Goal: Transaction & Acquisition: Purchase product/service

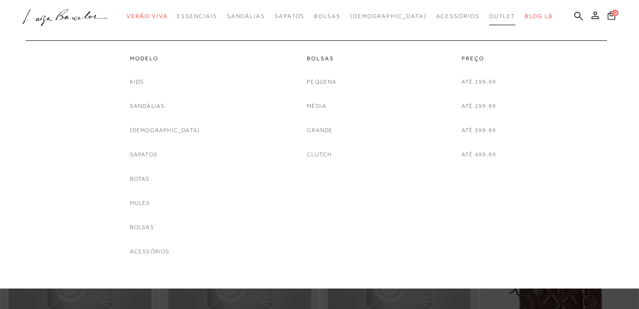
click at [489, 13] on span "Outlet" at bounding box center [502, 16] width 27 height 7
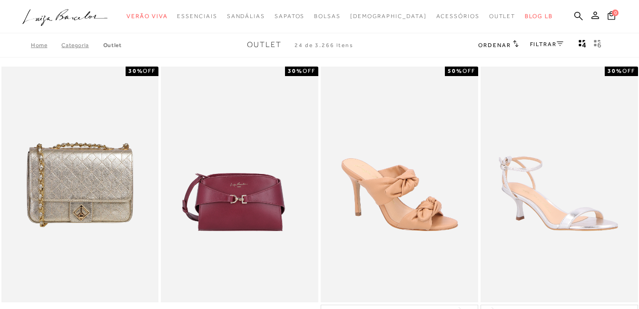
click at [561, 43] on icon at bounding box center [560, 43] width 7 height 4
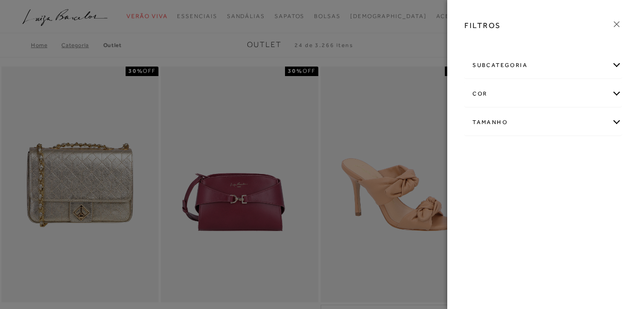
click at [534, 126] on div "Tamanho" at bounding box center [543, 122] width 157 height 25
click at [473, 192] on span "+" at bounding box center [474, 194] width 4 height 8
click at [474, 192] on span "+" at bounding box center [474, 194] width 4 height 8
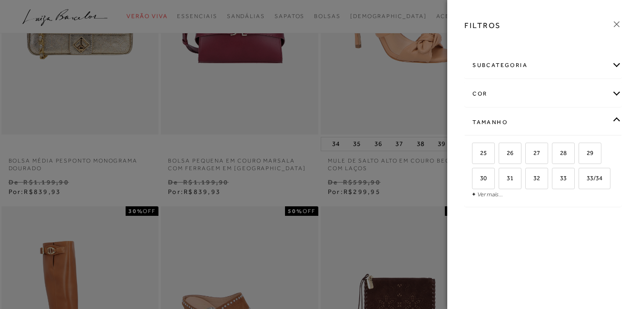
scroll to position [190, 0]
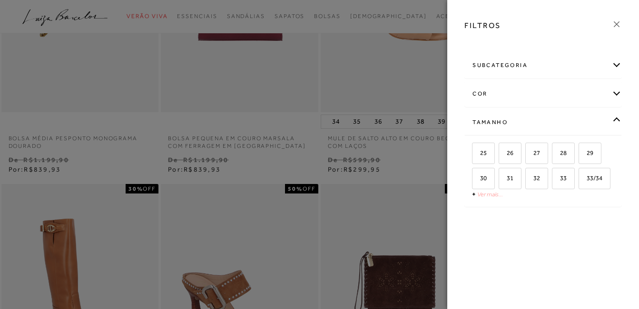
click at [494, 194] on link "Ver mais..." at bounding box center [490, 194] width 26 height 7
click at [522, 227] on span "38" at bounding box center [516, 228] width 14 height 7
click at [516, 227] on input "38" at bounding box center [511, 231] width 10 height 10
checkbox input "true"
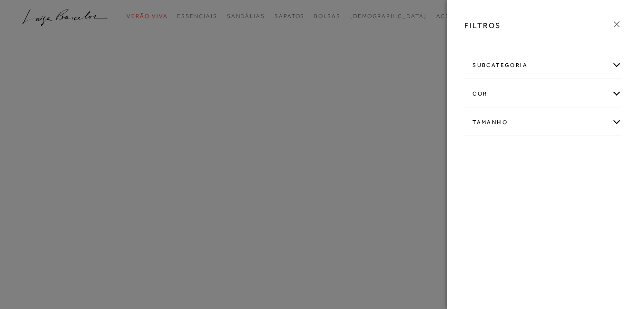
click at [485, 250] on div "FILTROS subcategoria Bolsas Modelo Preço" at bounding box center [543, 154] width 192 height 309
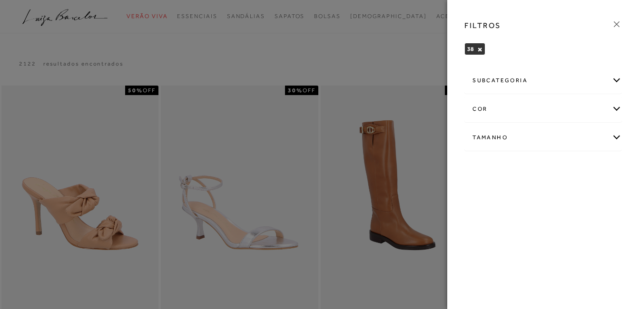
click at [615, 135] on div "Tamanho" at bounding box center [543, 137] width 157 height 25
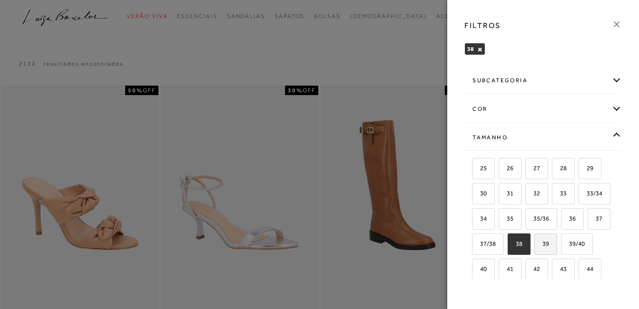
click at [535, 247] on span "39" at bounding box center [542, 243] width 14 height 7
click at [533, 250] on input "39" at bounding box center [538, 246] width 10 height 10
checkbox input "true"
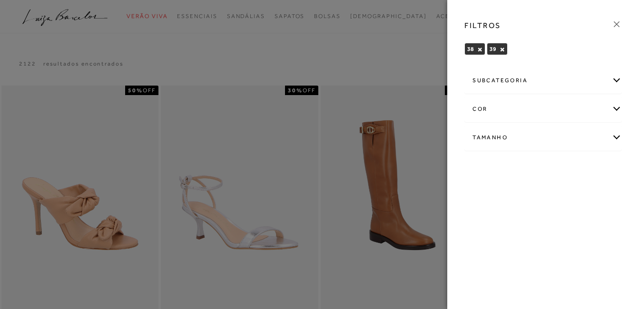
click at [618, 23] on icon at bounding box center [616, 24] width 10 height 10
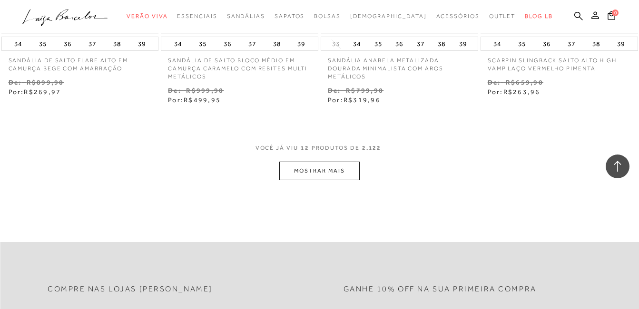
scroll to position [904, 0]
click at [325, 171] on button "MOSTRAR MAIS" at bounding box center [319, 170] width 80 height 19
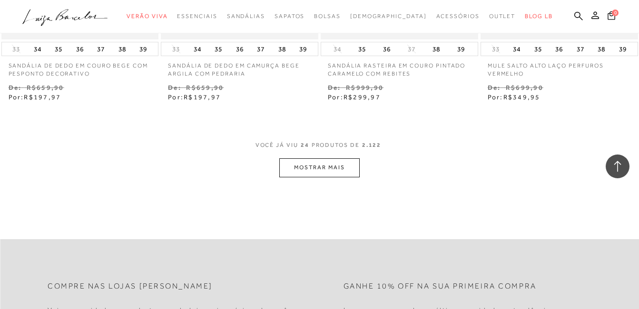
scroll to position [1856, 0]
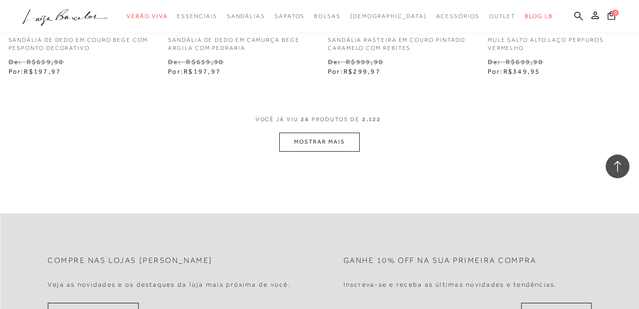
click at [330, 146] on button "MOSTRAR MAIS" at bounding box center [319, 142] width 80 height 19
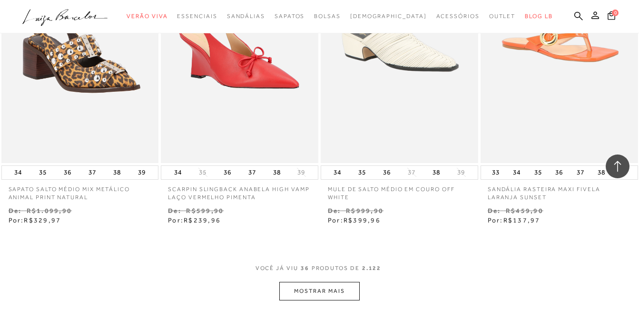
scroll to position [2760, 0]
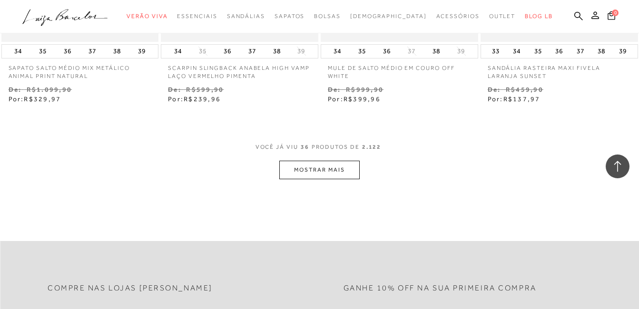
click at [336, 169] on button "MOSTRAR MAIS" at bounding box center [319, 170] width 80 height 19
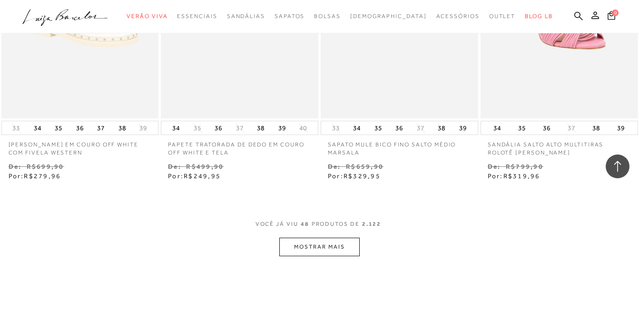
scroll to position [3616, 0]
click at [333, 246] on button "MOSTRAR MAIS" at bounding box center [319, 245] width 80 height 19
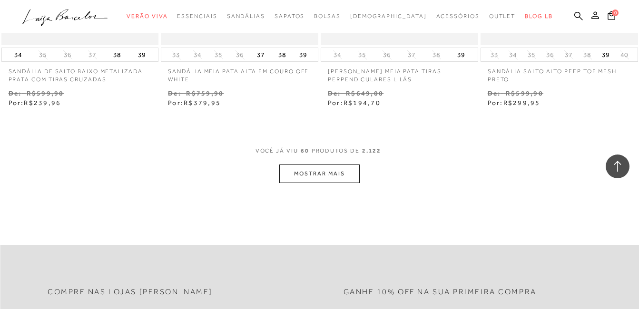
scroll to position [4615, 0]
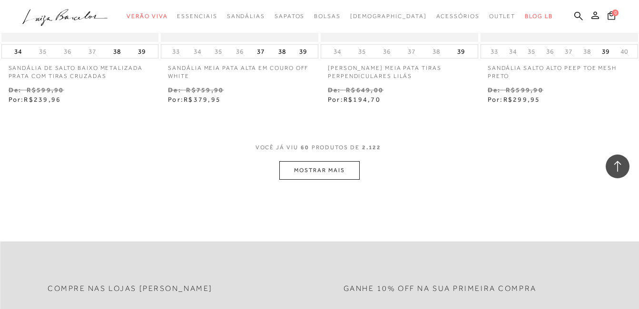
click at [334, 170] on button "MOSTRAR MAIS" at bounding box center [319, 170] width 80 height 19
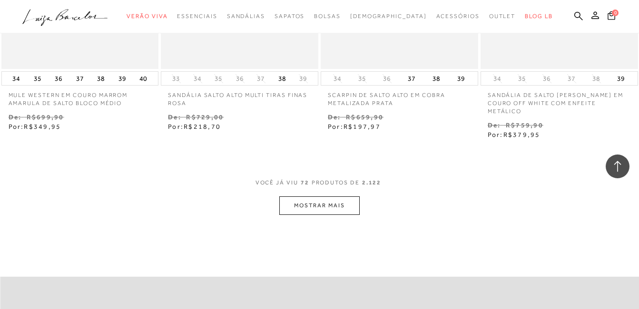
scroll to position [5519, 0]
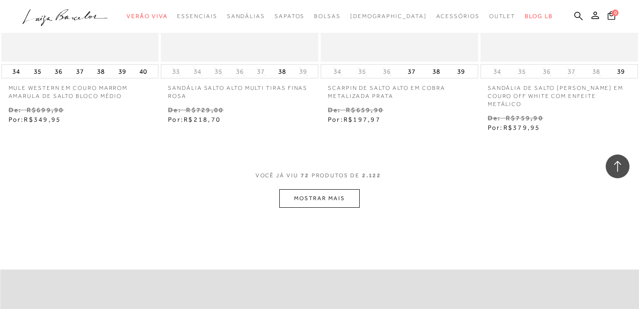
click at [342, 193] on button "MOSTRAR MAIS" at bounding box center [319, 198] width 80 height 19
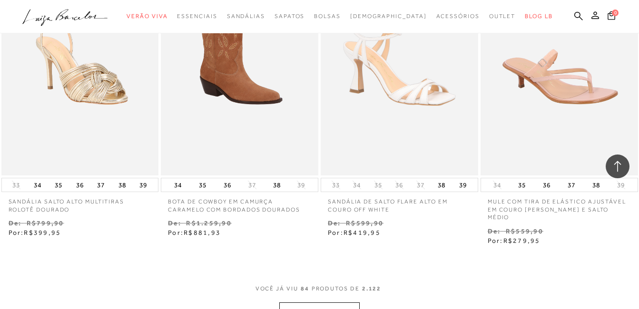
scroll to position [6440, 0]
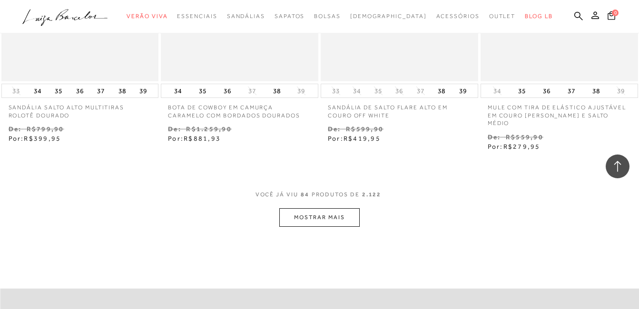
click at [335, 209] on button "MOSTRAR MAIS" at bounding box center [319, 217] width 80 height 19
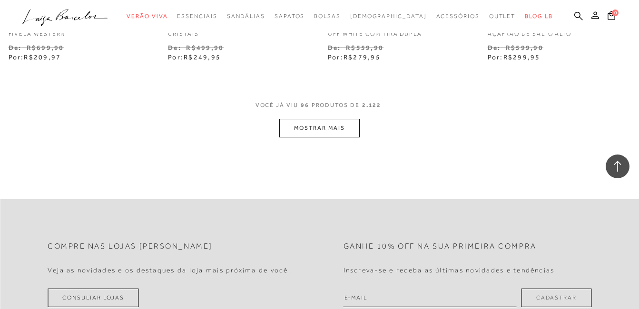
scroll to position [7487, 0]
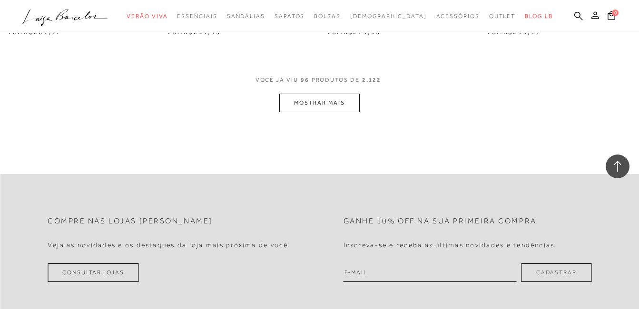
click at [342, 94] on button "MOSTRAR MAIS" at bounding box center [319, 103] width 80 height 19
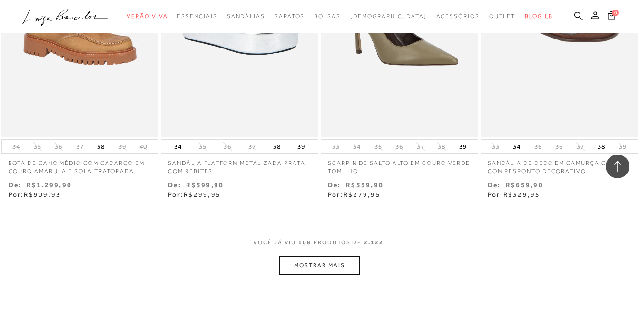
scroll to position [8343, 0]
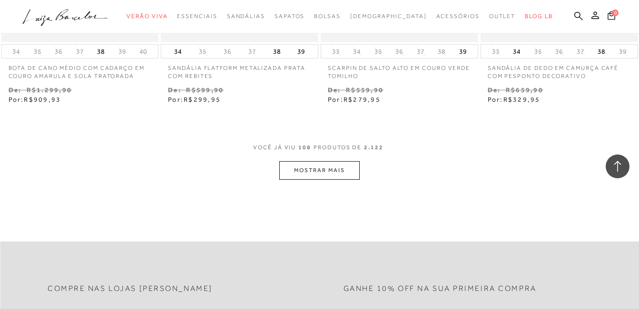
click at [298, 161] on button "MOSTRAR MAIS" at bounding box center [319, 170] width 80 height 19
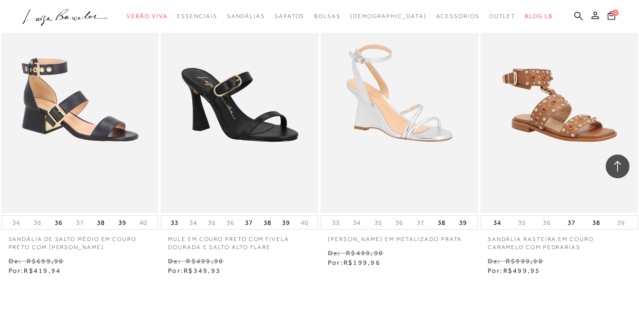
scroll to position [9105, 0]
click at [572, 104] on img at bounding box center [560, 94] width 156 height 233
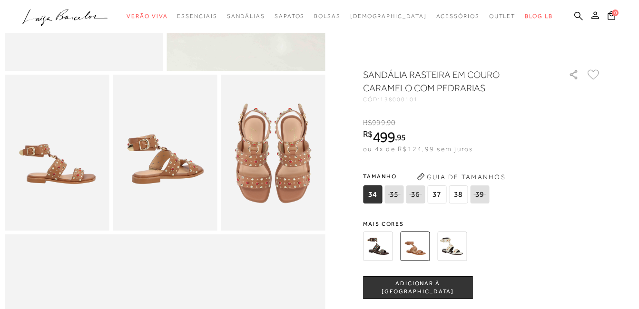
scroll to position [238, 0]
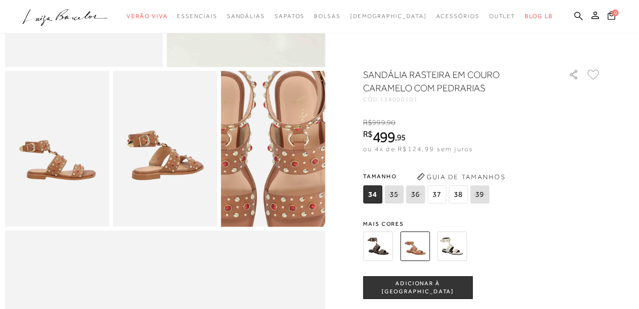
click at [289, 159] on img at bounding box center [260, 146] width 208 height 313
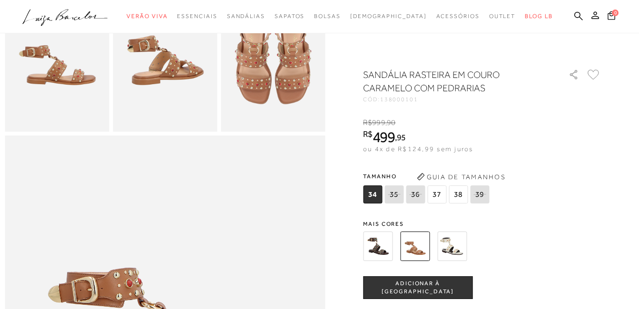
scroll to position [523, 0]
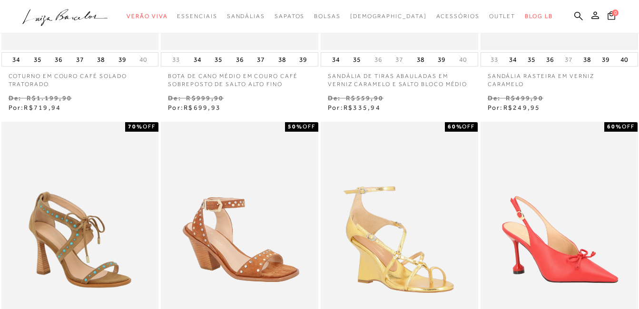
scroll to position [619, 0]
